Goal: Information Seeking & Learning: Stay updated

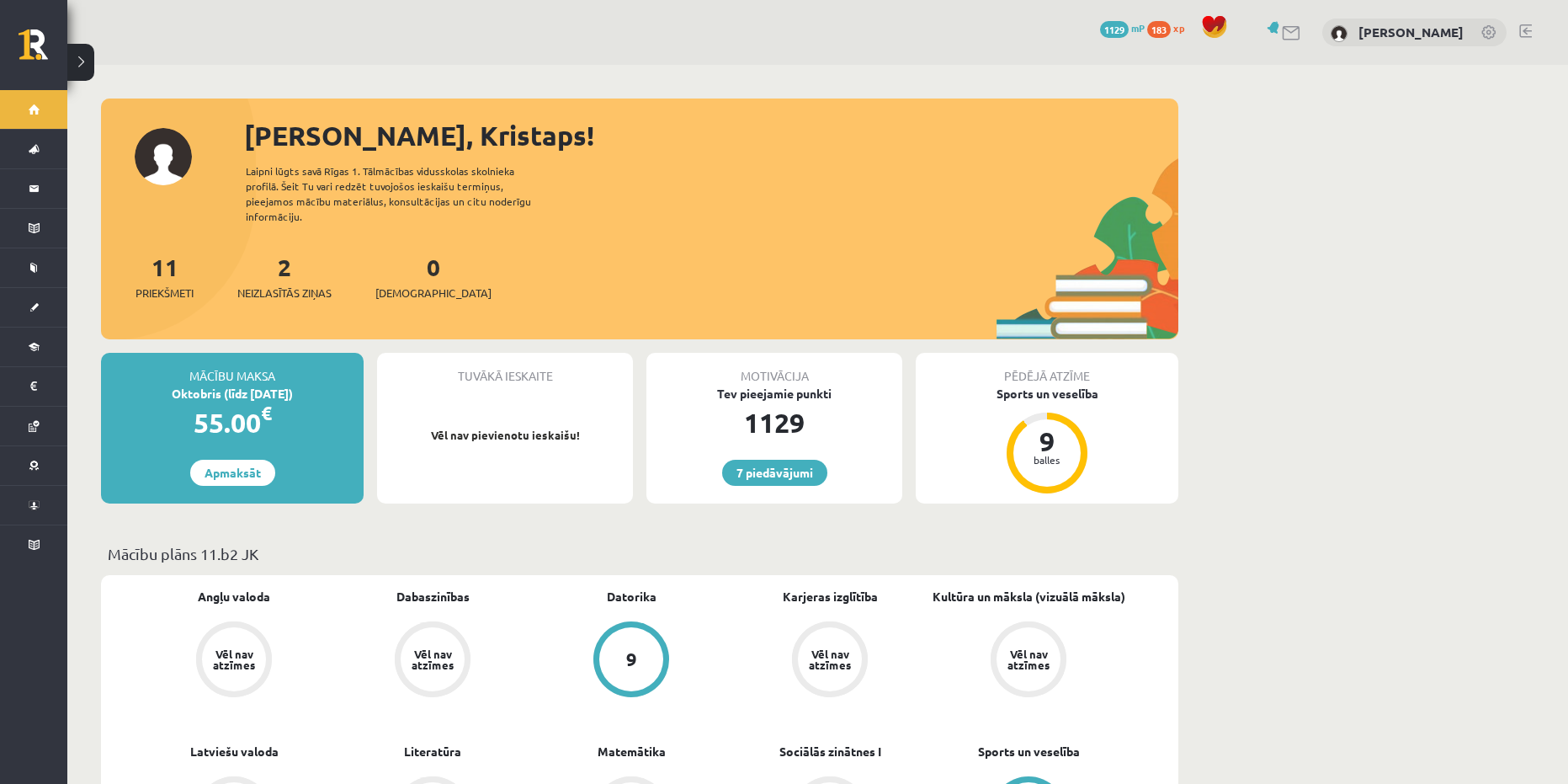
scroll to position [84, 0]
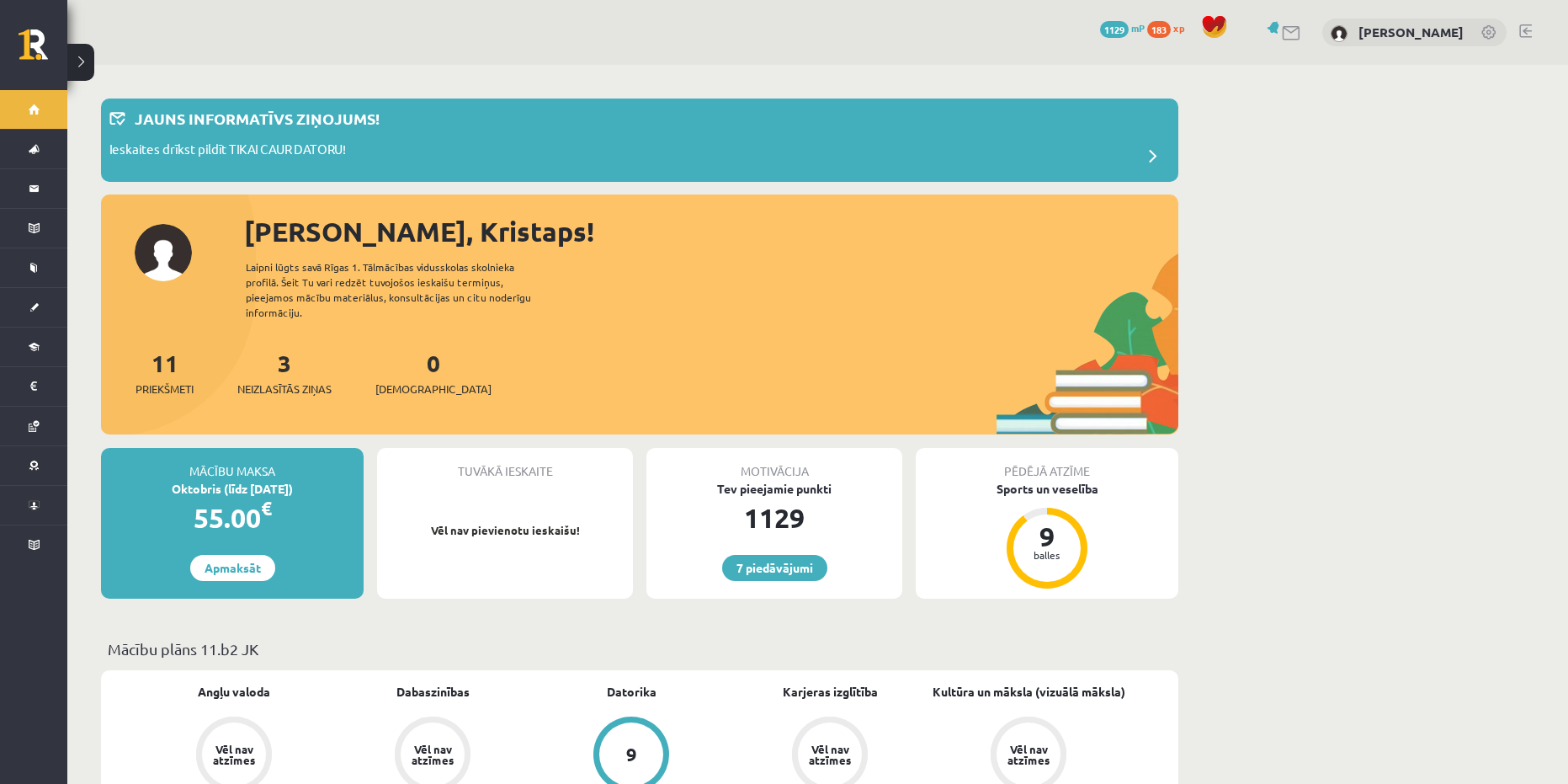
scroll to position [180, 0]
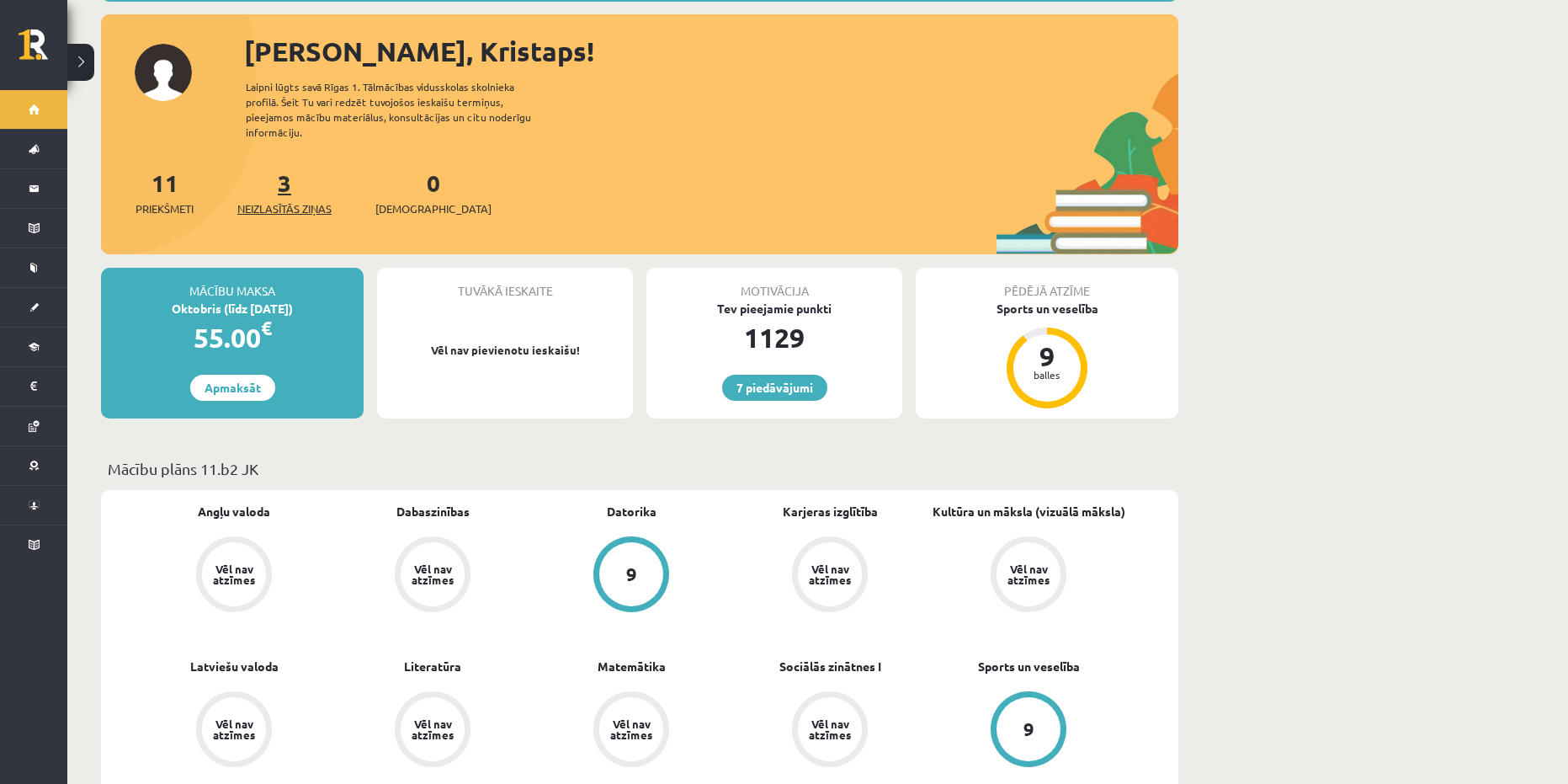
click at [294, 172] on link "3 Neizlasītās ziņas" at bounding box center [285, 193] width 95 height 49
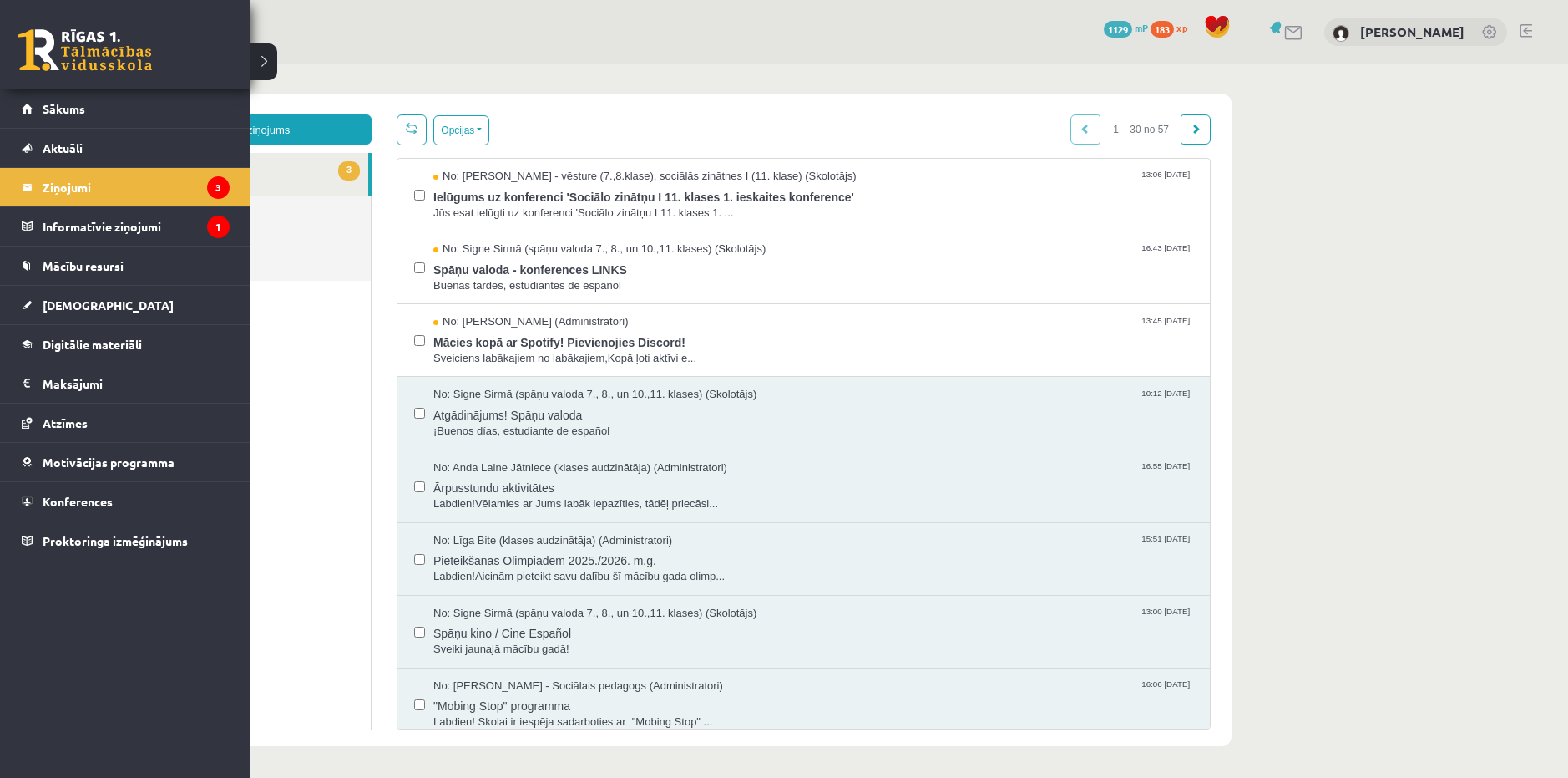
click at [40, 40] on link at bounding box center [85, 50] width 134 height 41
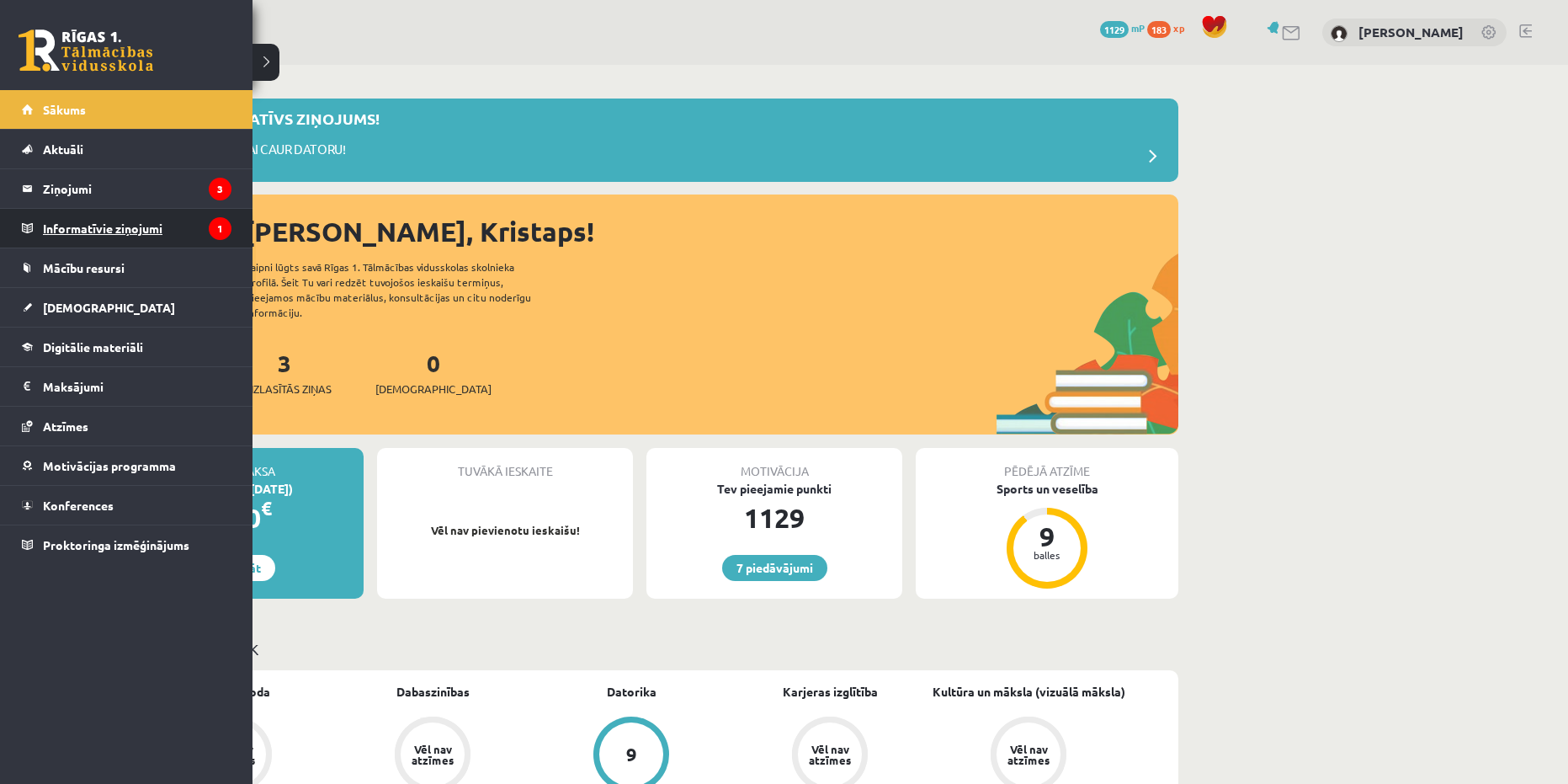
click at [98, 230] on legend "Informatīvie ziņojumi 1" at bounding box center [136, 228] width 188 height 38
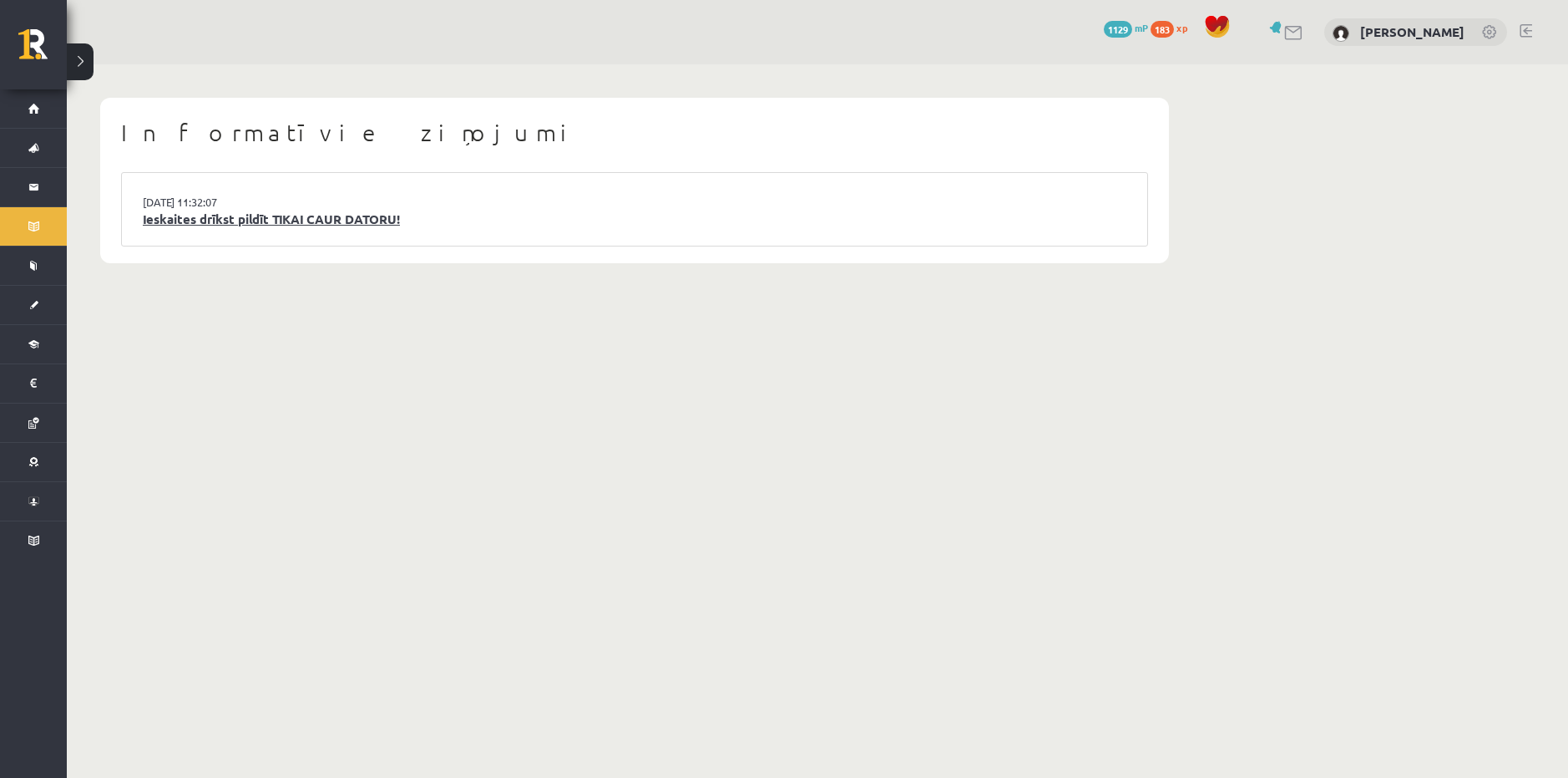
click at [222, 222] on link "Ieskaites drīkst pildīt TIKAI CAUR DATORU!" at bounding box center [635, 219] width 984 height 19
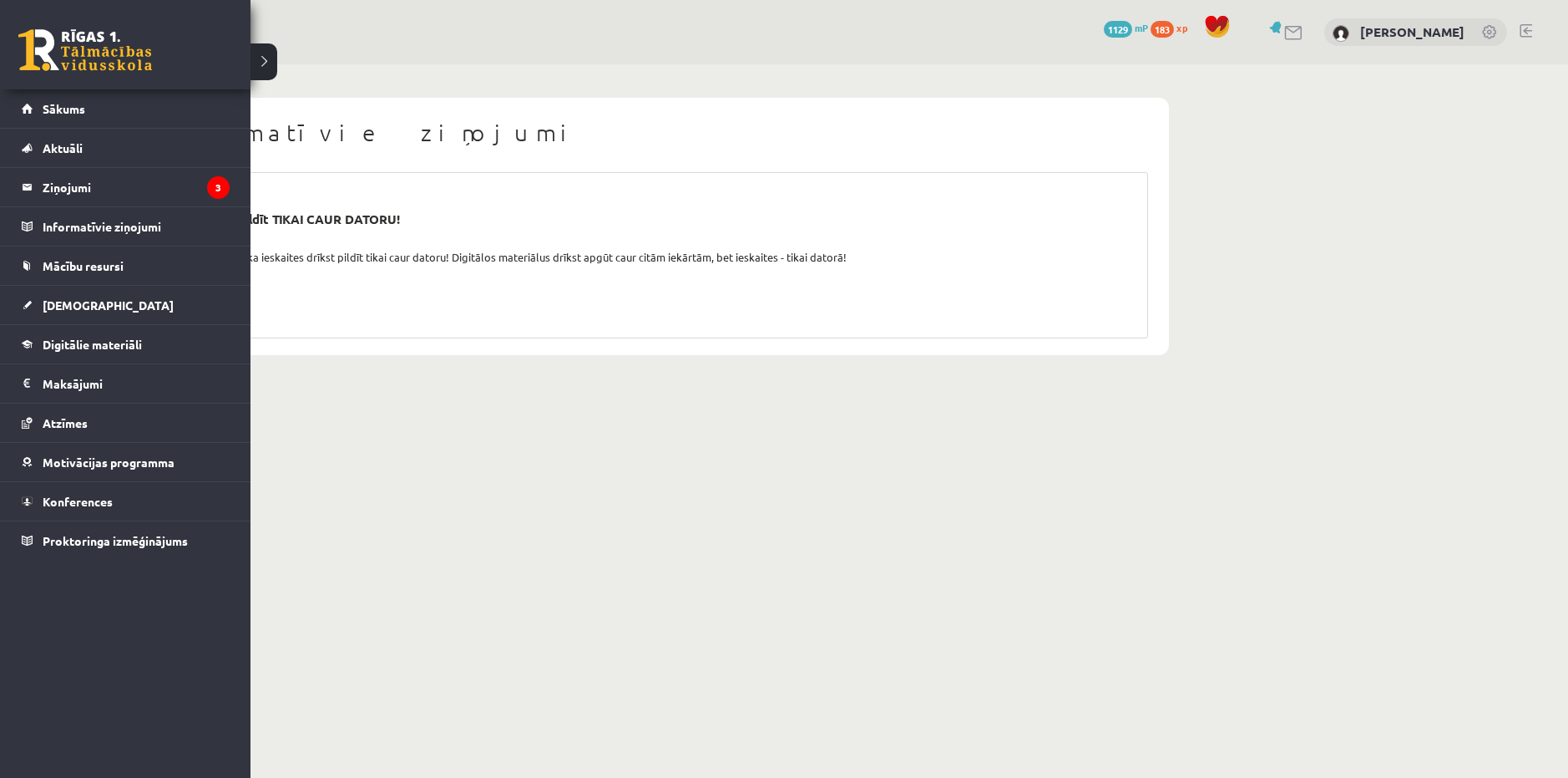
click at [45, 47] on link at bounding box center [85, 50] width 134 height 41
